Goal: Task Accomplishment & Management: Use online tool/utility

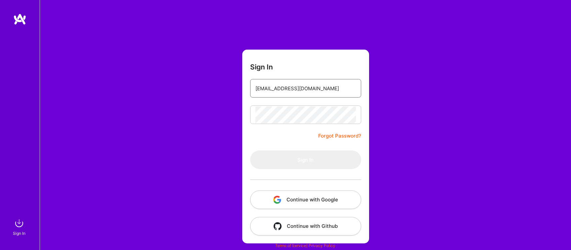
type input "[EMAIL_ADDRESS][DOMAIN_NAME]"
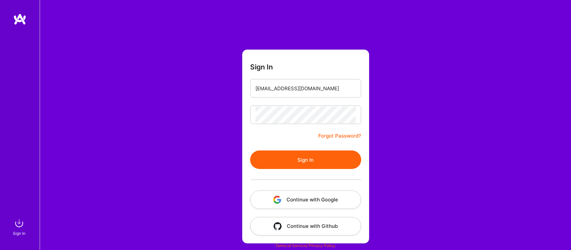
click at [311, 160] on button "Sign In" at bounding box center [305, 159] width 111 height 18
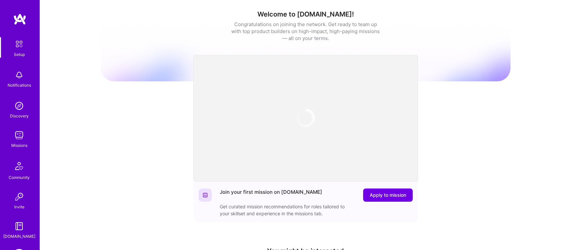
click at [27, 213] on div "Setup Notifications Discovery Missions Community Invite [DOMAIN_NAME]" at bounding box center [20, 138] width 40 height 202
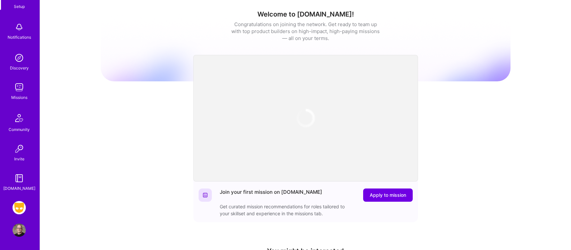
scroll to position [48, 0]
click at [23, 209] on img at bounding box center [19, 207] width 13 height 13
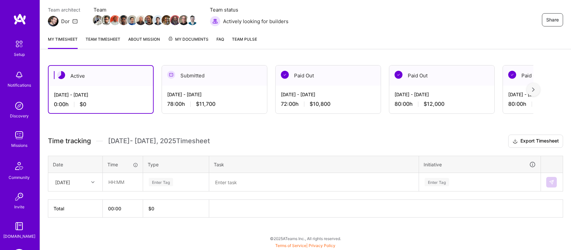
scroll to position [56, 0]
click at [92, 182] on icon at bounding box center [92, 181] width 3 height 3
click at [79, 201] on div "[DATE]" at bounding box center [75, 201] width 53 height 12
click at [115, 185] on input "text" at bounding box center [122, 182] width 39 height 18
type input "08:00"
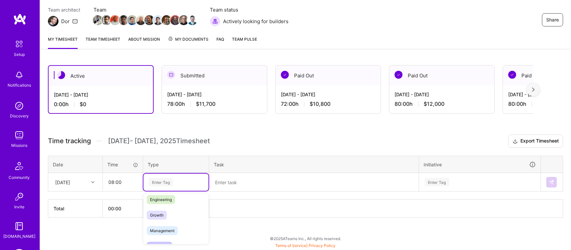
scroll to position [53, 0]
click at [161, 198] on span "Engineering" at bounding box center [161, 197] width 28 height 9
click at [231, 188] on textarea at bounding box center [314, 181] width 208 height 17
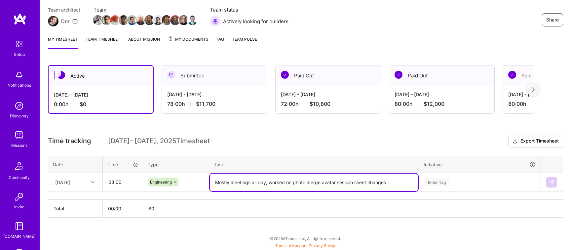
type textarea "Mostly meetings all day, worked on photo merge avatar session sheet changes"
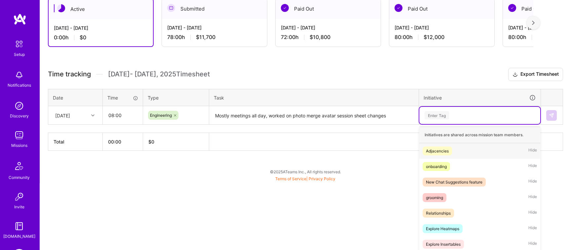
scroll to position [135, 0]
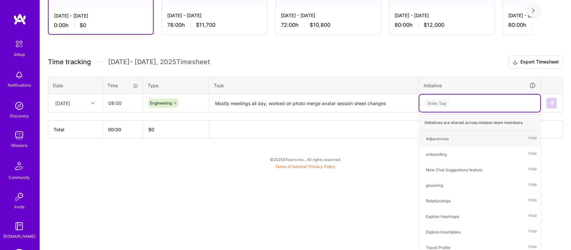
type input "e"
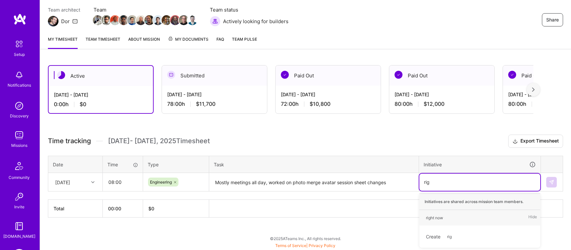
scroll to position [56, 0]
type input "righ"
click at [435, 214] on div "right now" at bounding box center [434, 217] width 17 height 7
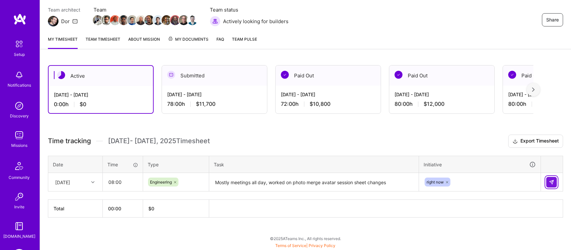
click at [552, 185] on button at bounding box center [551, 182] width 11 height 11
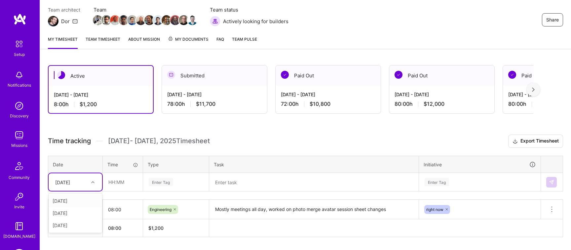
click at [80, 182] on div "[DATE]" at bounding box center [70, 181] width 37 height 11
click at [76, 200] on div "[DATE]" at bounding box center [75, 201] width 53 height 12
click at [117, 182] on input "text" at bounding box center [122, 182] width 39 height 18
type input "08:00"
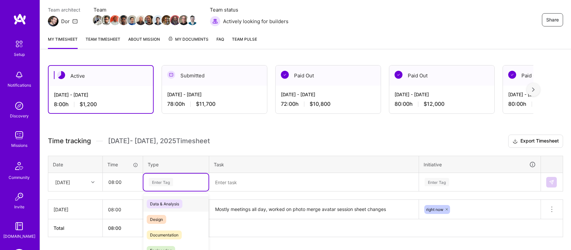
scroll to position [76, 0]
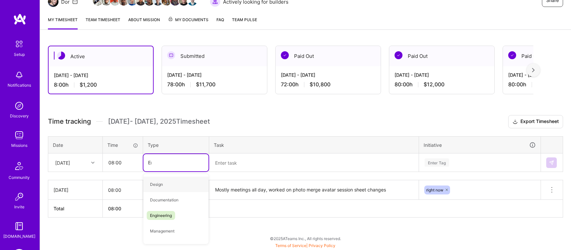
type input "Eng"
click at [162, 184] on span "Engineering" at bounding box center [161, 184] width 28 height 9
click at [248, 166] on textarea at bounding box center [314, 163] width 208 height 18
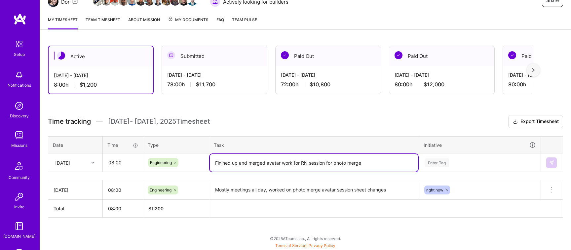
type textarea "Finihed up and merged avatar work for RN session for photo merge"
click at [437, 160] on div "Enter Tag" at bounding box center [479, 162] width 121 height 17
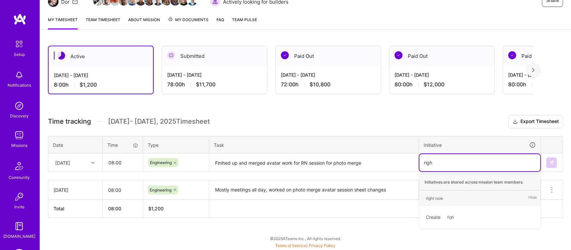
type input "right"
click at [442, 198] on div "right now" at bounding box center [434, 198] width 17 height 7
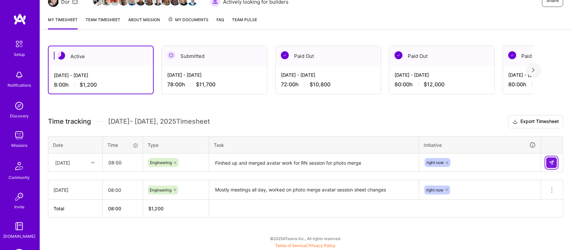
click at [552, 159] on button at bounding box center [551, 162] width 11 height 11
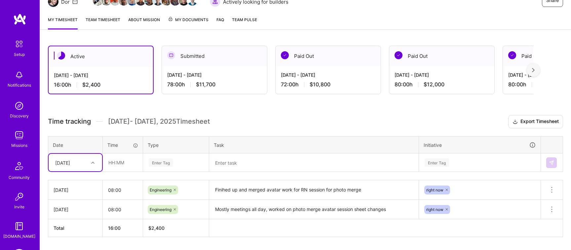
click at [91, 164] on div at bounding box center [93, 162] width 10 height 9
click at [78, 190] on div "[DATE]" at bounding box center [75, 193] width 53 height 12
click at [121, 160] on input "text" at bounding box center [122, 163] width 39 height 18
type input "08:00"
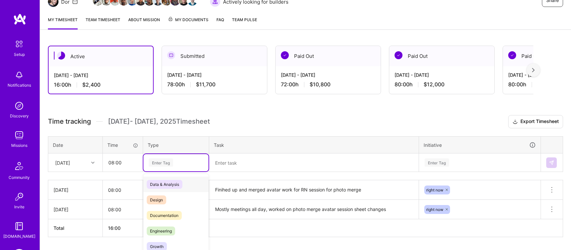
scroll to position [95, 0]
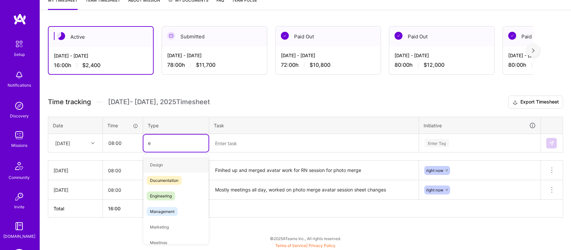
type input "en"
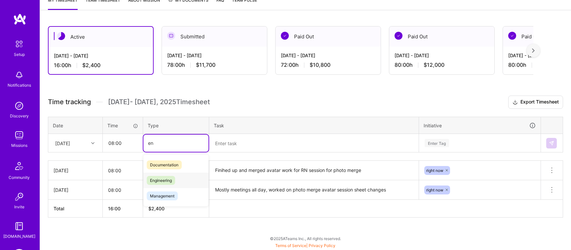
click at [156, 183] on span "Engineering" at bounding box center [161, 180] width 28 height 9
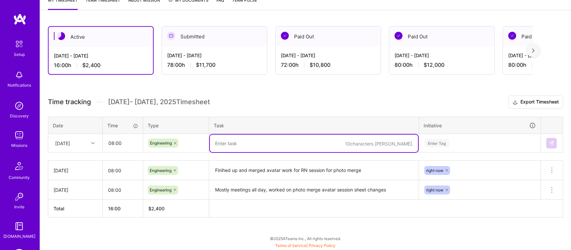
click at [234, 145] on textarea at bounding box center [314, 143] width 208 height 18
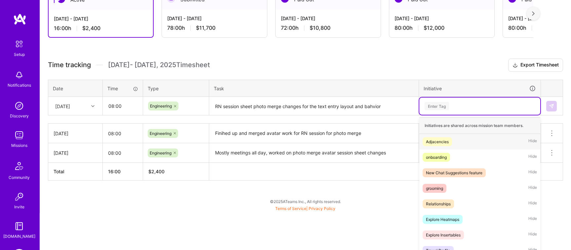
scroll to position [135, 0]
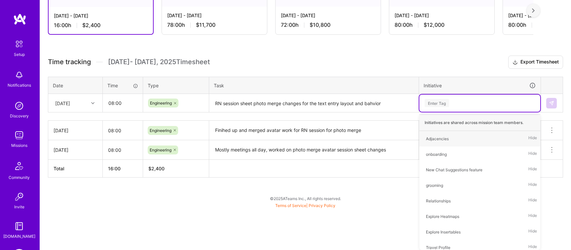
click at [373, 105] on div "Time tracking [DATE] - [DATE] Timesheet Export Timesheet Date Time Type Task In…" at bounding box center [305, 116] width 515 height 122
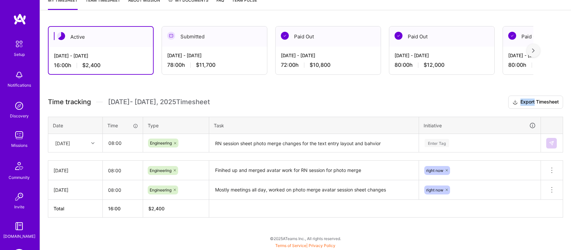
click at [373, 105] on h3 "Time tracking [DATE] - [DATE] Timesheet Export Timesheet" at bounding box center [305, 101] width 515 height 13
click at [369, 143] on textarea "RN session sheet photo merge changes for the text entry layout and bahvior" at bounding box center [314, 143] width 208 height 18
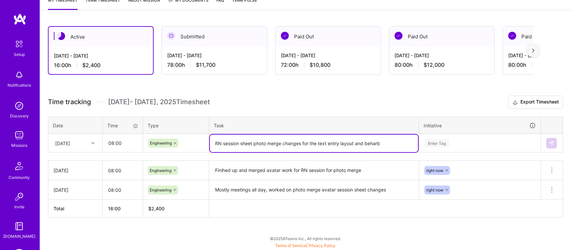
click at [375, 101] on div "Time tracking [DATE] - [DATE] Timesheet Export Timesheet Date Time Type Task In…" at bounding box center [305, 156] width 515 height 122
click at [375, 101] on h3 "Time tracking [DATE] - [DATE] Timesheet Export Timesheet" at bounding box center [305, 101] width 515 height 13
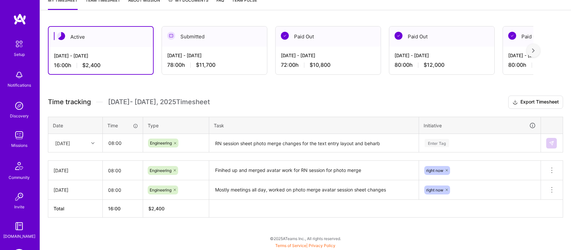
click at [373, 146] on textarea "RN session sheet photo merge changes for the text entry layout and beharb" at bounding box center [314, 143] width 208 height 18
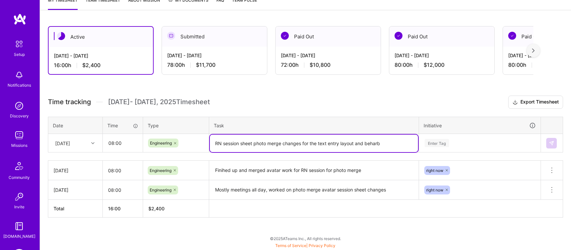
click at [373, 146] on textarea "RN session sheet photo merge changes for the text entry layout and beharb" at bounding box center [314, 143] width 208 height 18
type textarea "RN session sheet photo merge changes for the text entry layout and behavior"
click at [450, 141] on div "Enter Tag" at bounding box center [479, 142] width 121 height 17
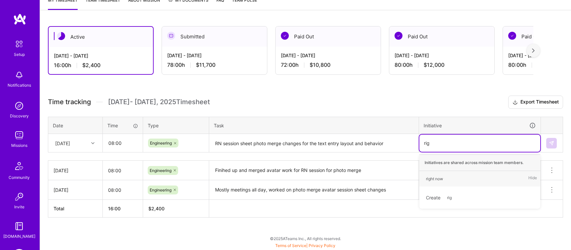
type input "righ"
click at [442, 179] on div "right now" at bounding box center [434, 178] width 17 height 7
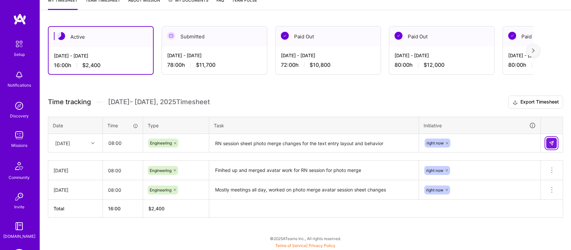
click at [551, 143] on img at bounding box center [551, 142] width 5 height 5
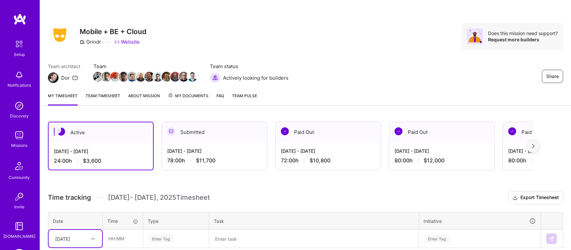
scroll to position [0, 0]
